Goal: Navigation & Orientation: Find specific page/section

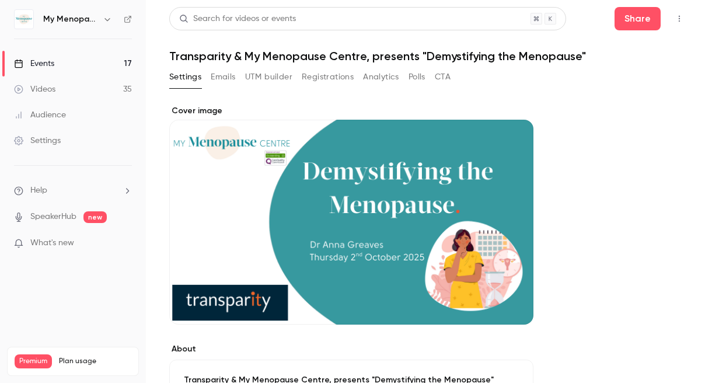
click at [107, 21] on icon "button" at bounding box center [106, 19] width 5 height 3
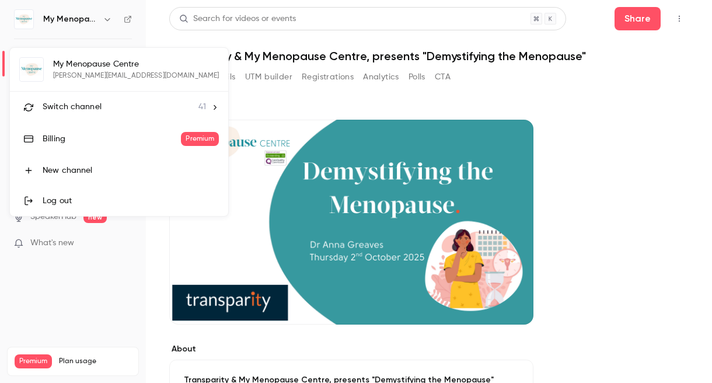
click at [83, 106] on span "Switch channel" at bounding box center [72, 107] width 59 height 12
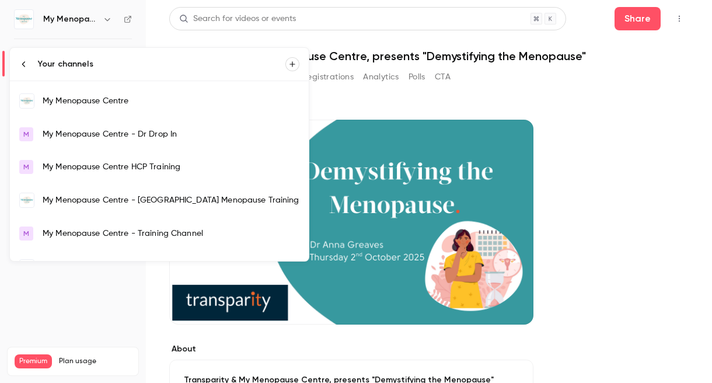
scroll to position [830, 0]
click at [86, 104] on div "My Menopause Centre" at bounding box center [171, 102] width 257 height 12
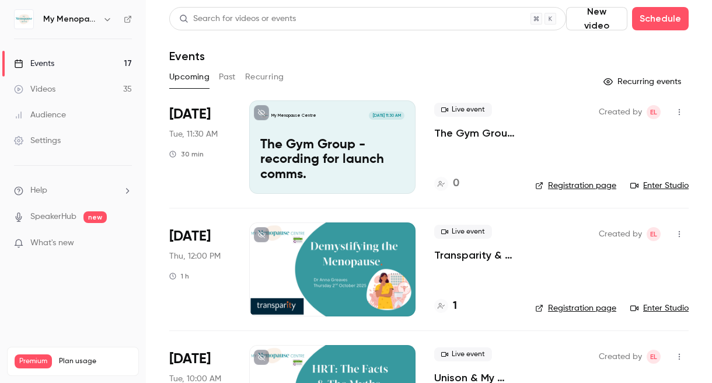
click at [107, 21] on icon "button" at bounding box center [107, 19] width 9 height 9
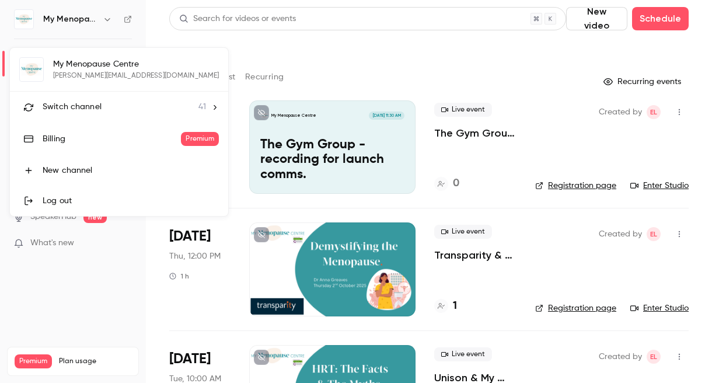
click at [87, 105] on span "Switch channel" at bounding box center [72, 107] width 59 height 12
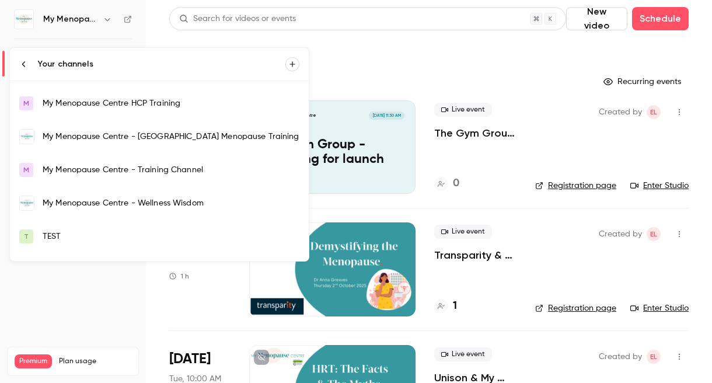
scroll to position [888, 0]
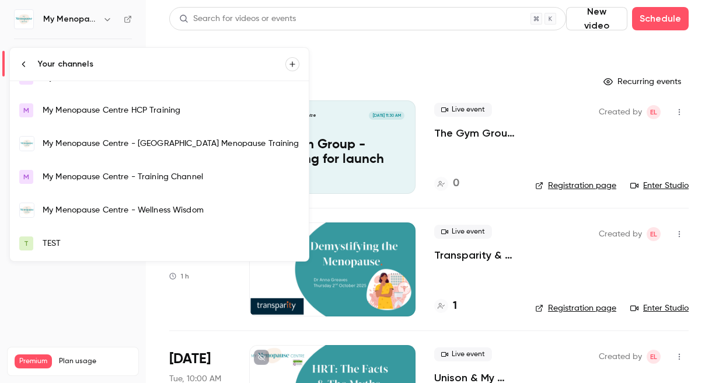
click at [87, 209] on div "My Menopause Centre - Wellness Wisdom" at bounding box center [171, 210] width 257 height 12
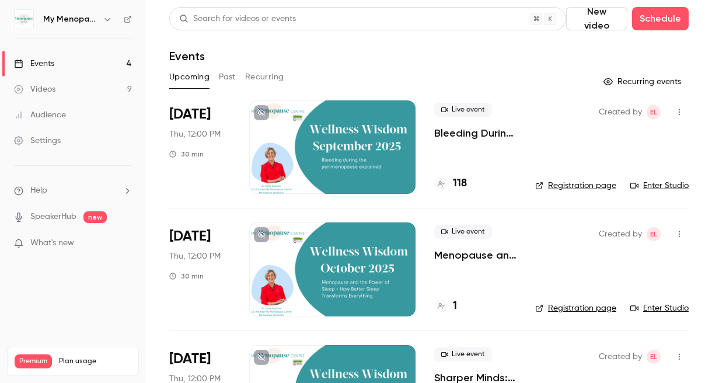
click at [348, 156] on div at bounding box center [332, 146] width 166 height 93
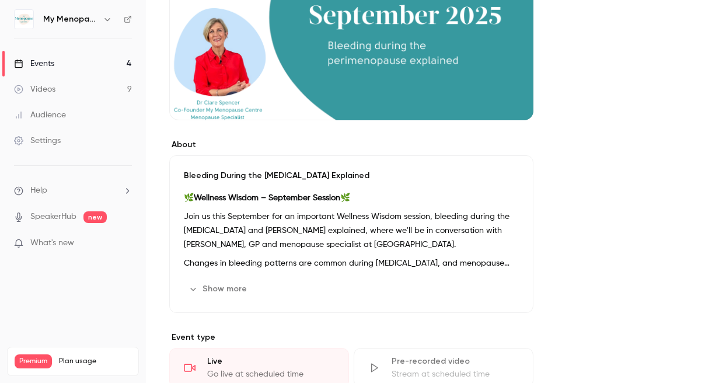
scroll to position [278, 0]
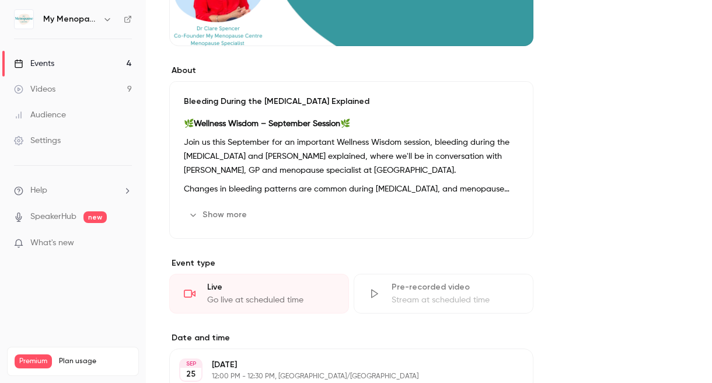
click at [234, 214] on button "Show more" at bounding box center [219, 214] width 70 height 19
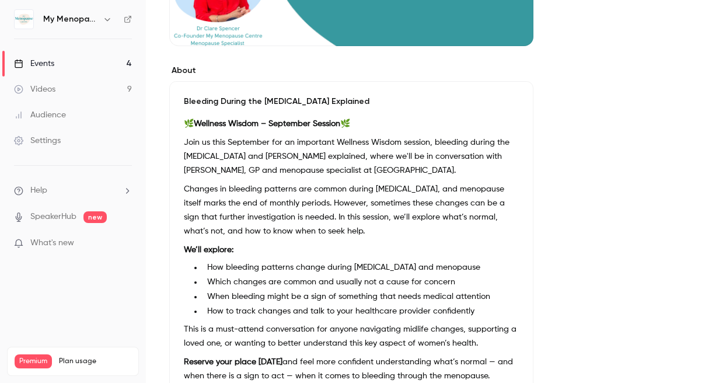
click at [306, 252] on p "We’ll explore:" at bounding box center [351, 250] width 335 height 14
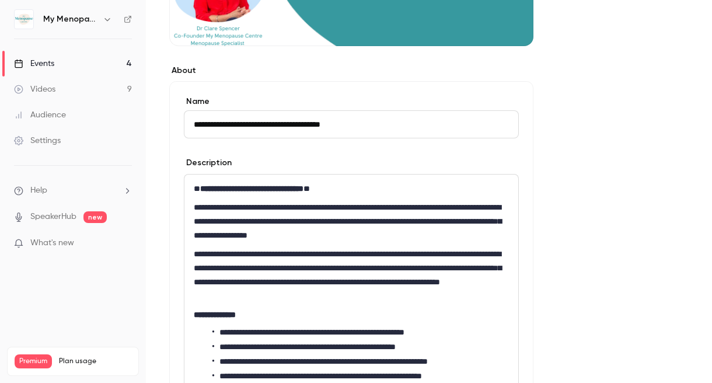
click at [293, 260] on p "**********" at bounding box center [351, 275] width 315 height 56
